Goal: Find specific fact: Find specific fact

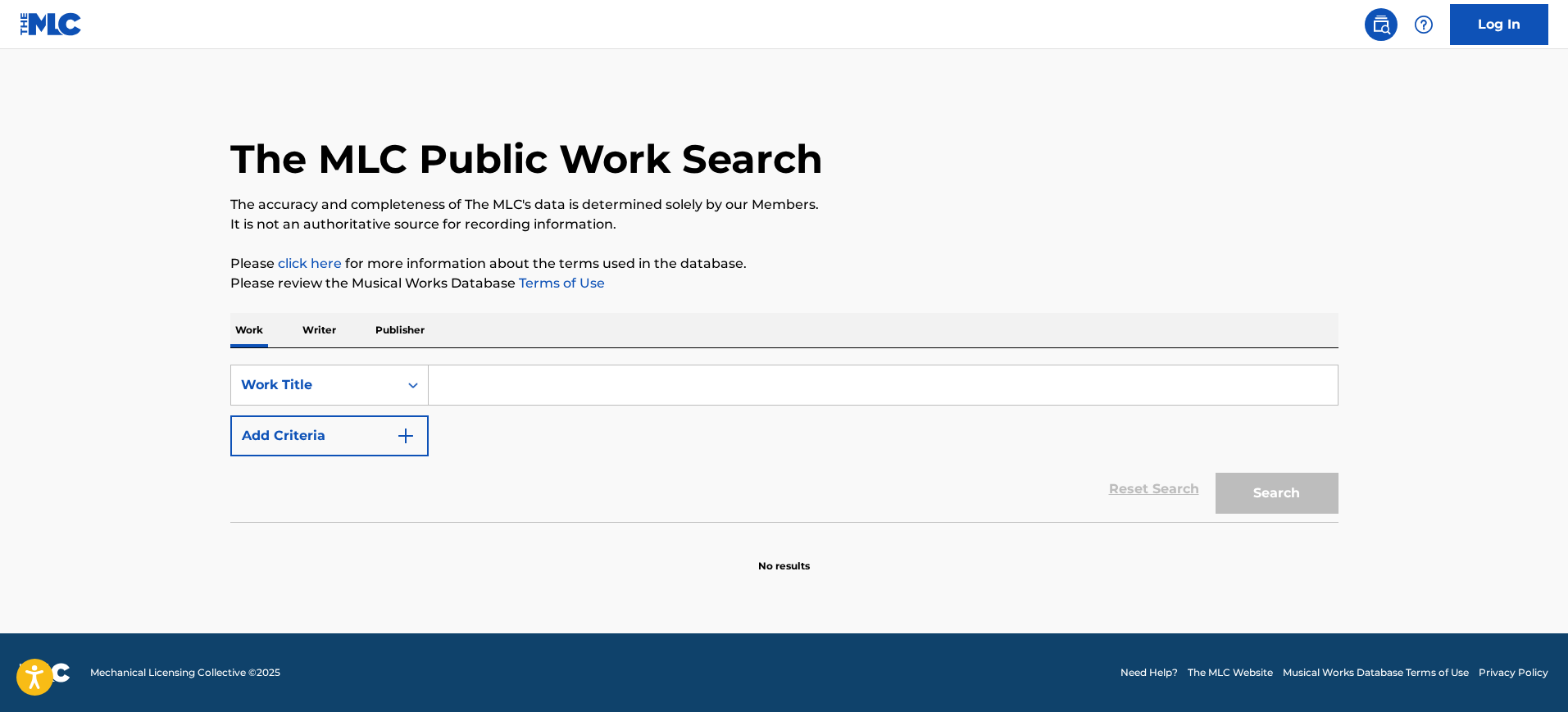
click at [525, 371] on input "Search Form" at bounding box center [883, 385] width 909 height 39
paste input "BABYLON NO QUIERE DREADS"
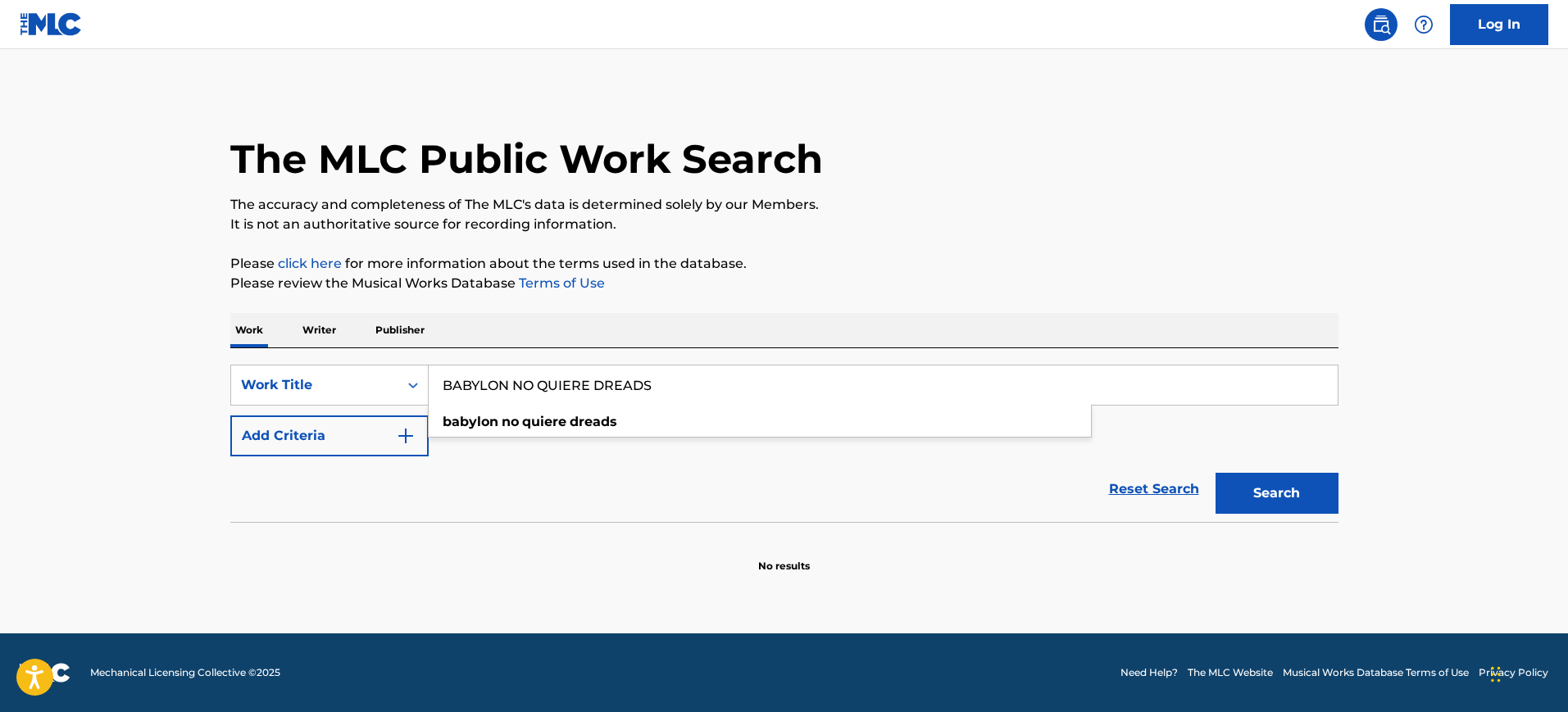
type input "BABYLON NO QUIERE DREADS"
click at [1300, 489] on button "Search" at bounding box center [1277, 493] width 123 height 41
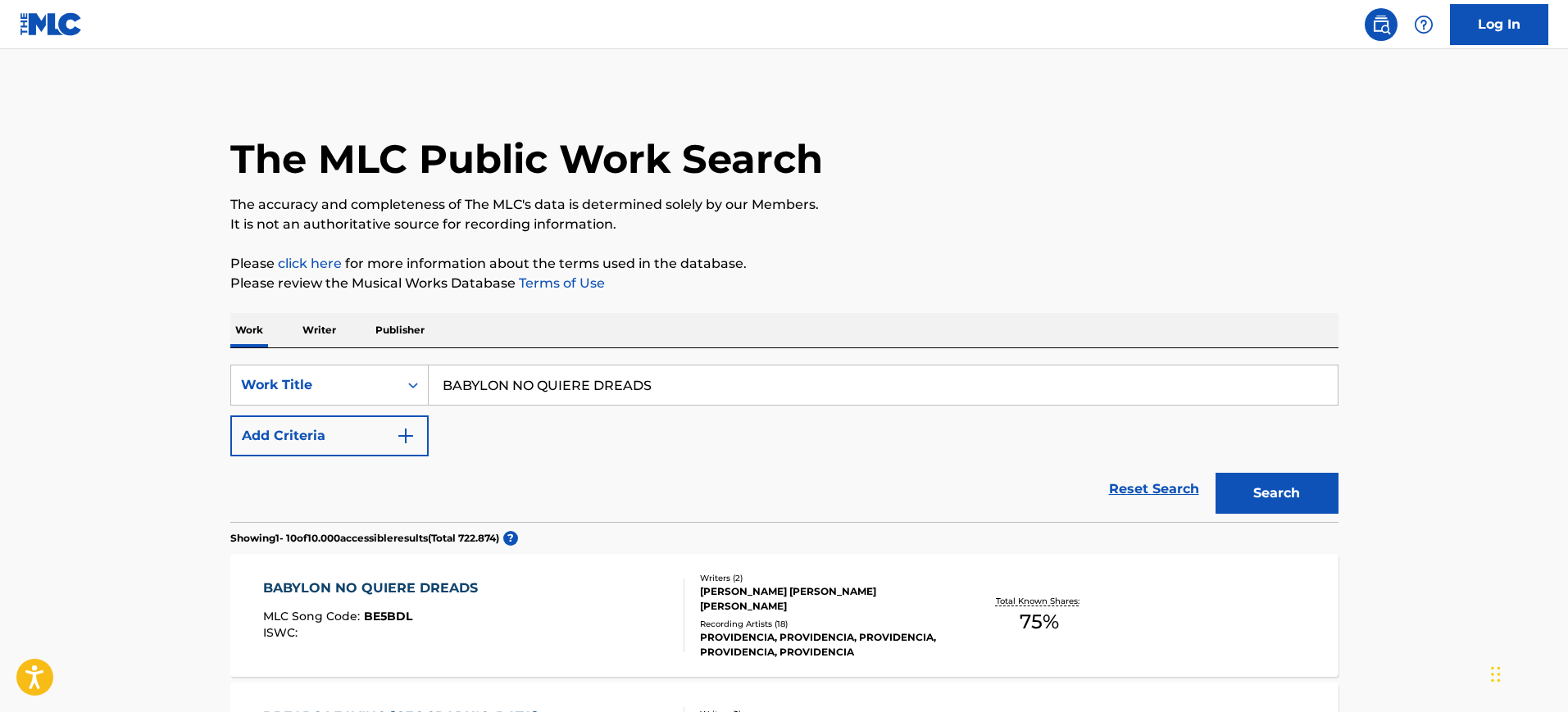
scroll to position [410, 0]
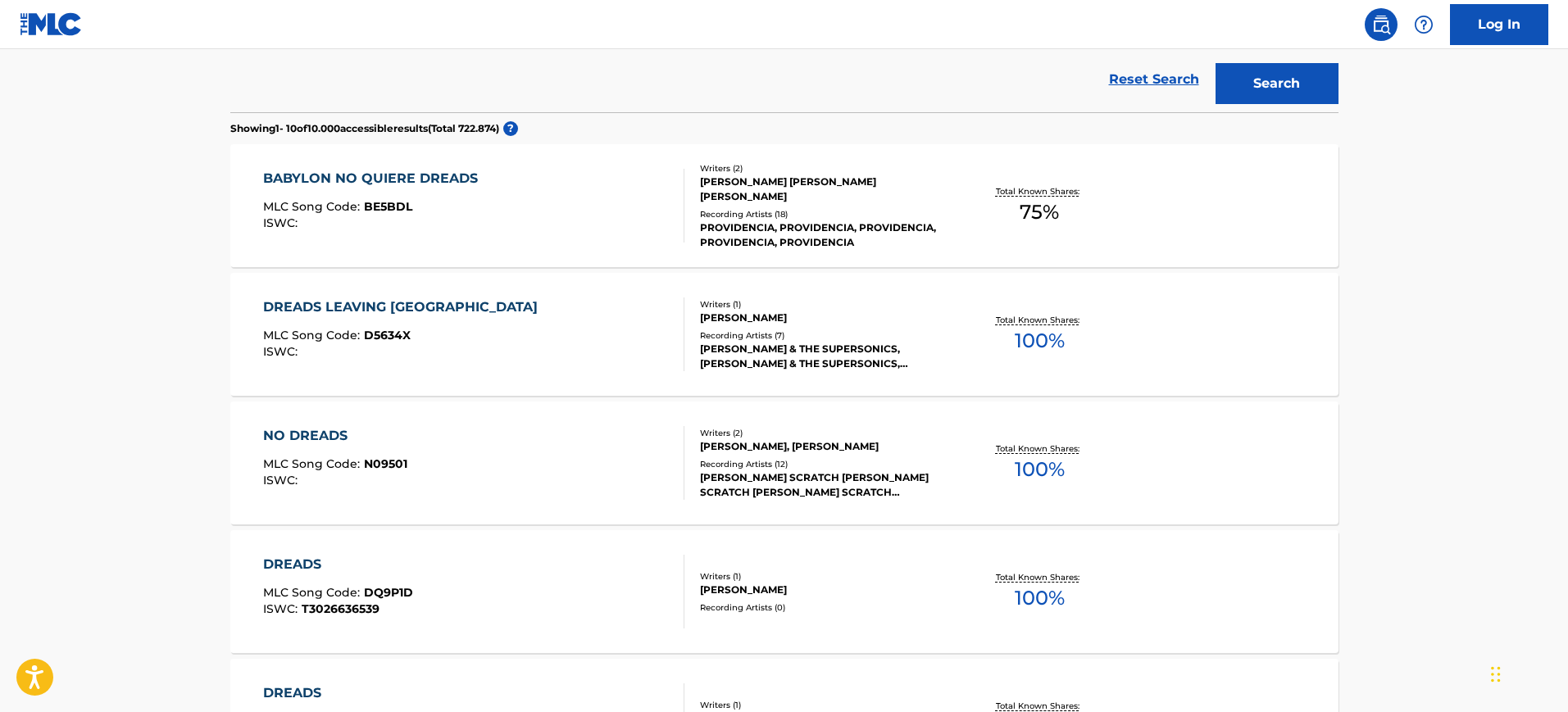
click at [363, 196] on div "BABYLON NO QUIERE DREADS MLC Song Code : BE5BDL ISWC :" at bounding box center [374, 205] width 223 height 74
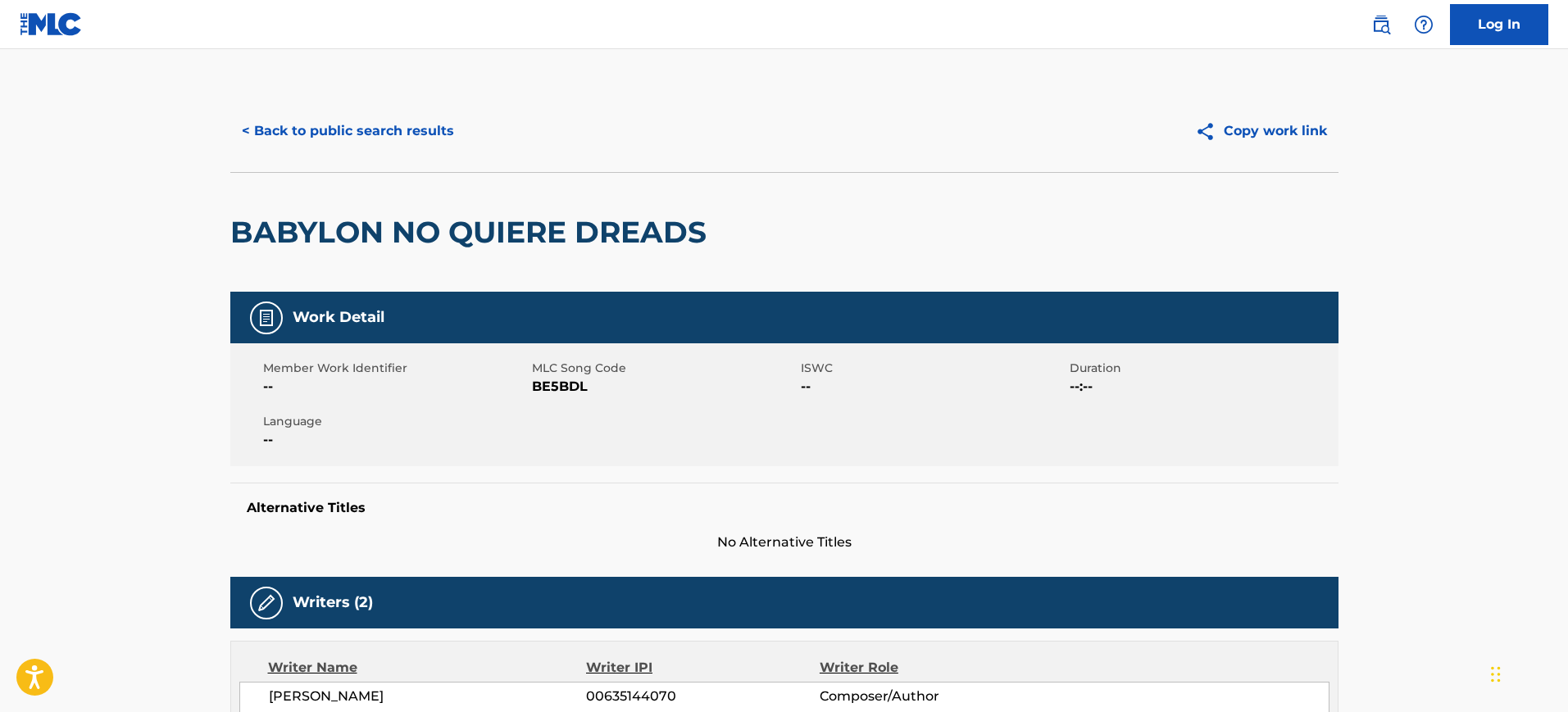
click at [309, 248] on h2 "BABYLON NO QUIERE DREADS" at bounding box center [473, 233] width 485 height 37
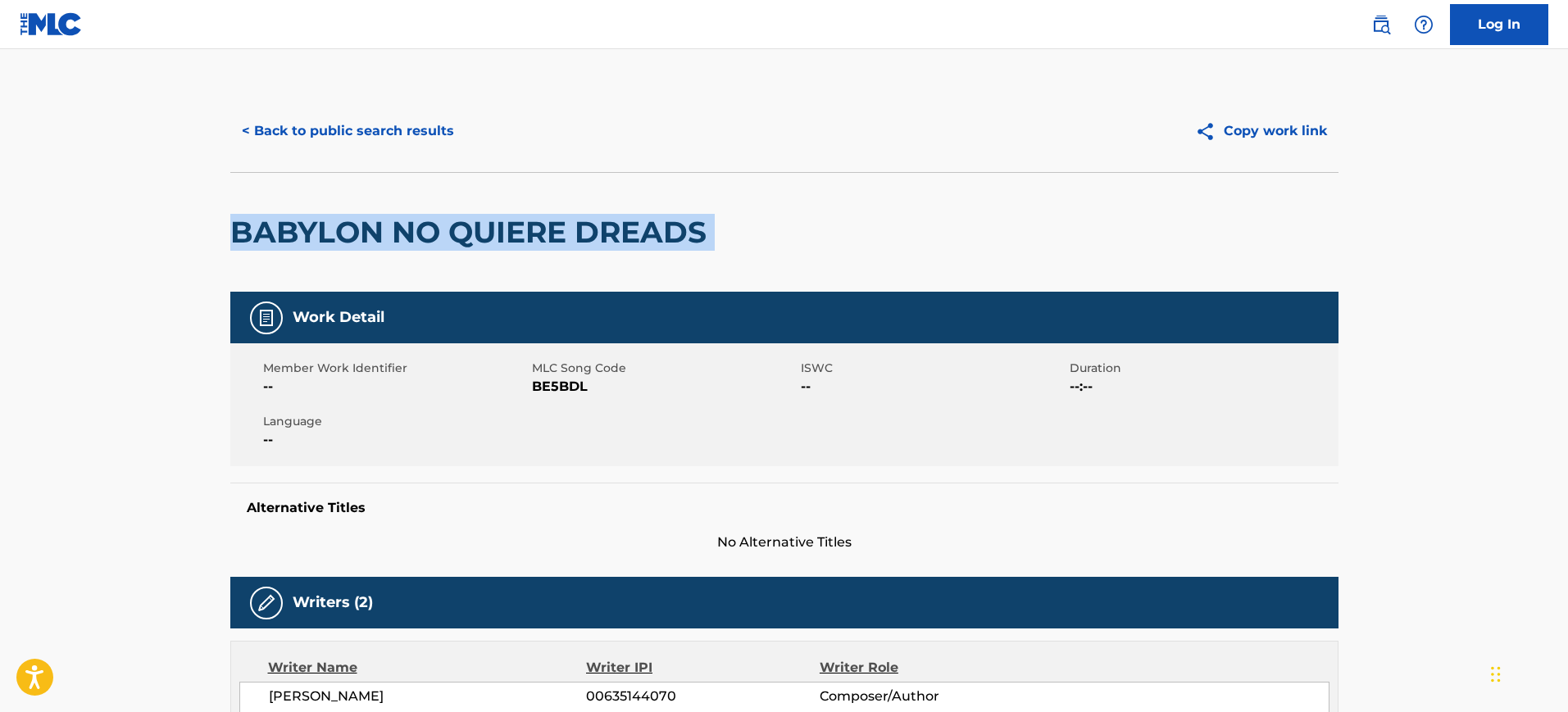
click at [309, 248] on h2 "BABYLON NO QUIERE DREADS" at bounding box center [473, 233] width 485 height 37
copy div "BABYLON NO QUIERE DREADS"
